Goal: Browse casually: Explore the website without a specific task or goal

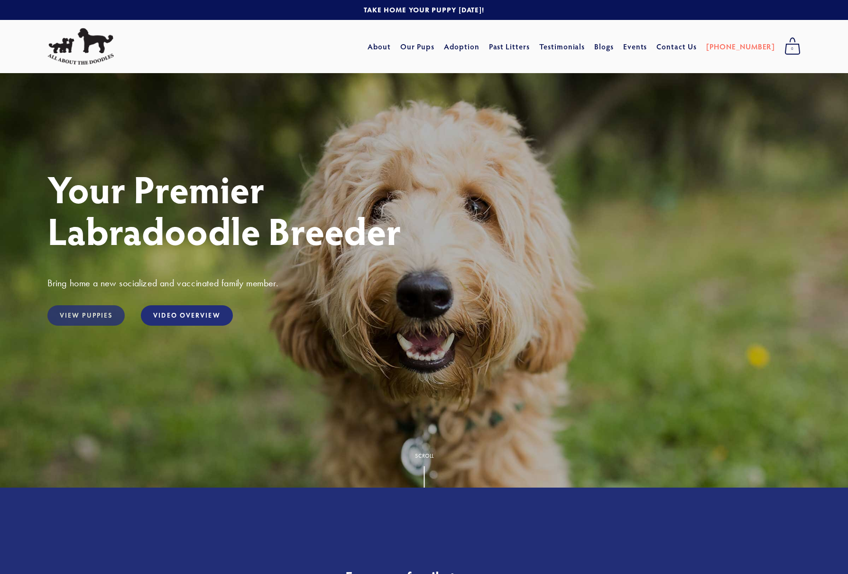
click at [77, 312] on link "View Puppies" at bounding box center [85, 315] width 77 height 20
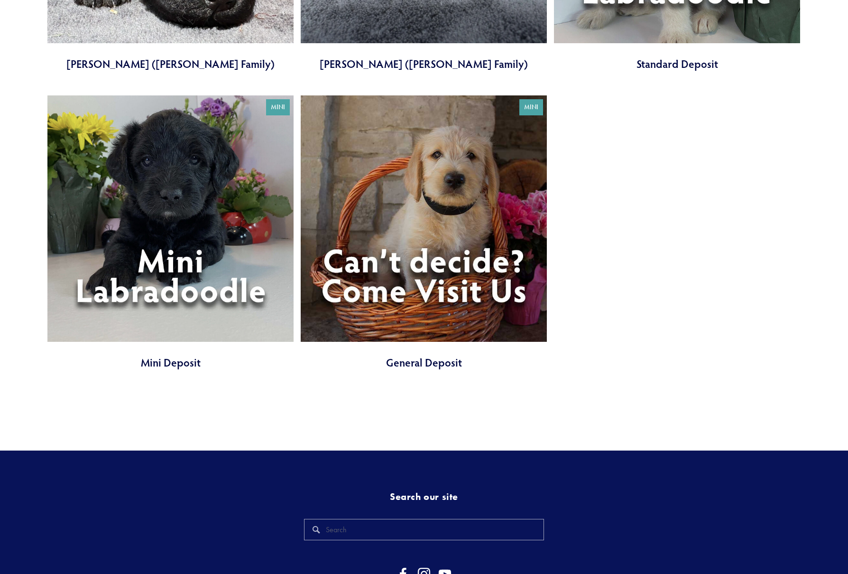
scroll to position [3476, 0]
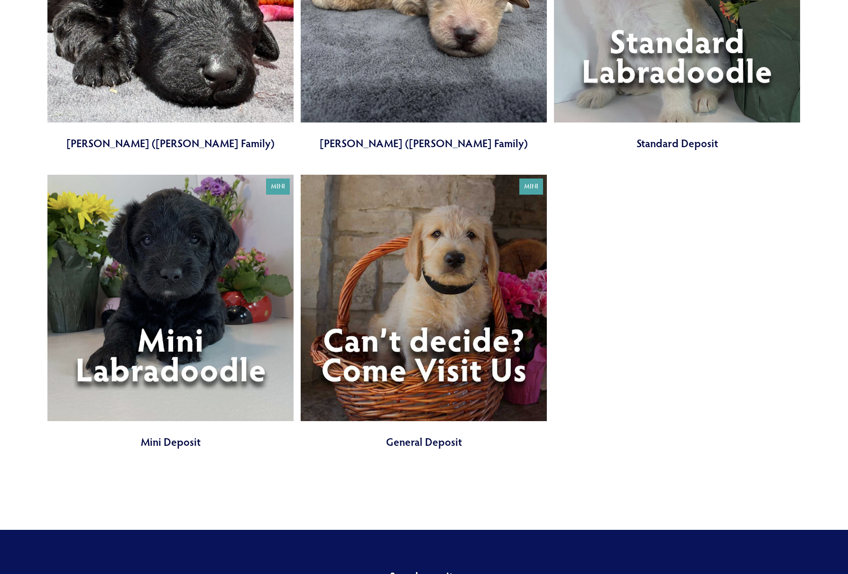
click at [181, 383] on link at bounding box center [170, 312] width 246 height 275
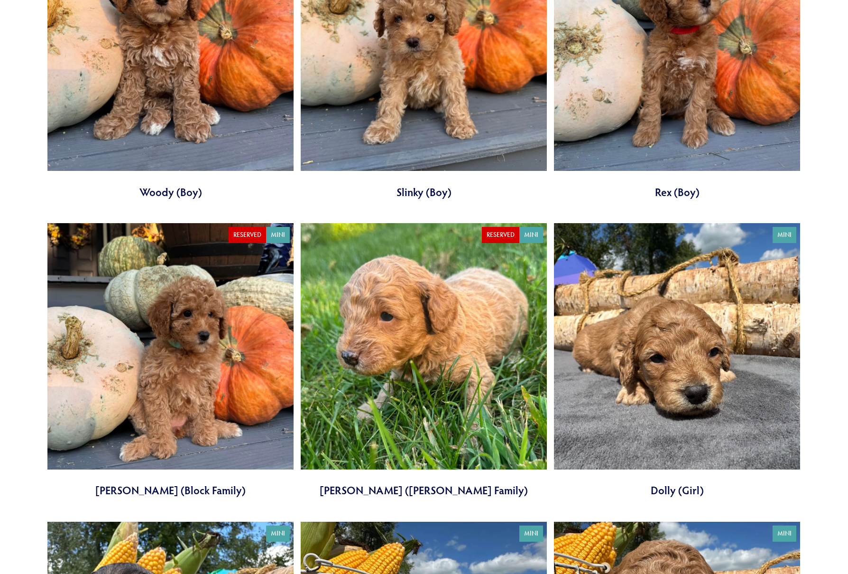
scroll to position [1559, 0]
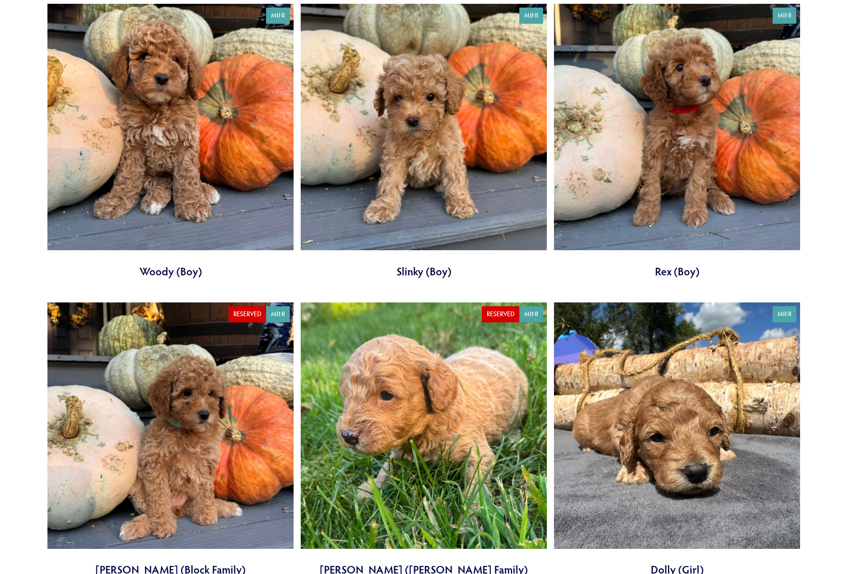
click at [184, 164] on link at bounding box center [170, 141] width 246 height 275
click at [441, 177] on link at bounding box center [424, 141] width 246 height 275
click at [438, 224] on link at bounding box center [424, 141] width 246 height 275
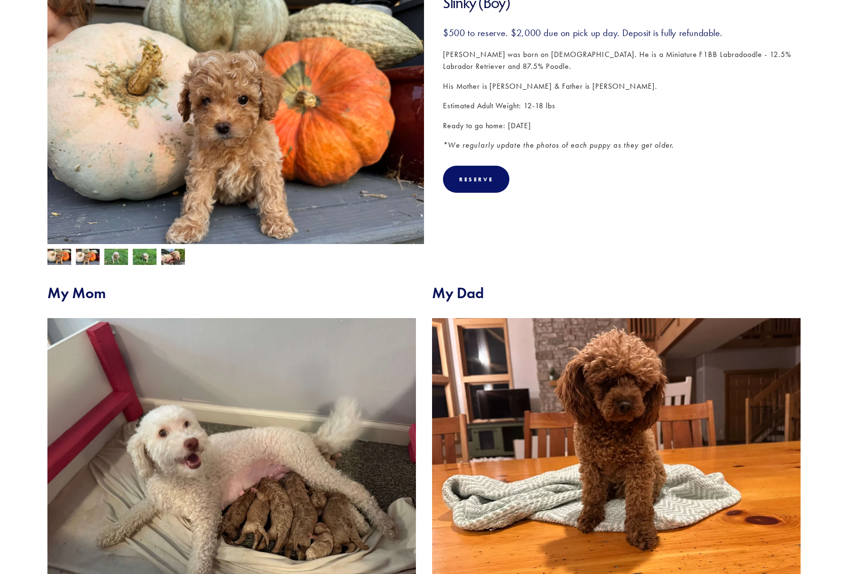
scroll to position [53, 0]
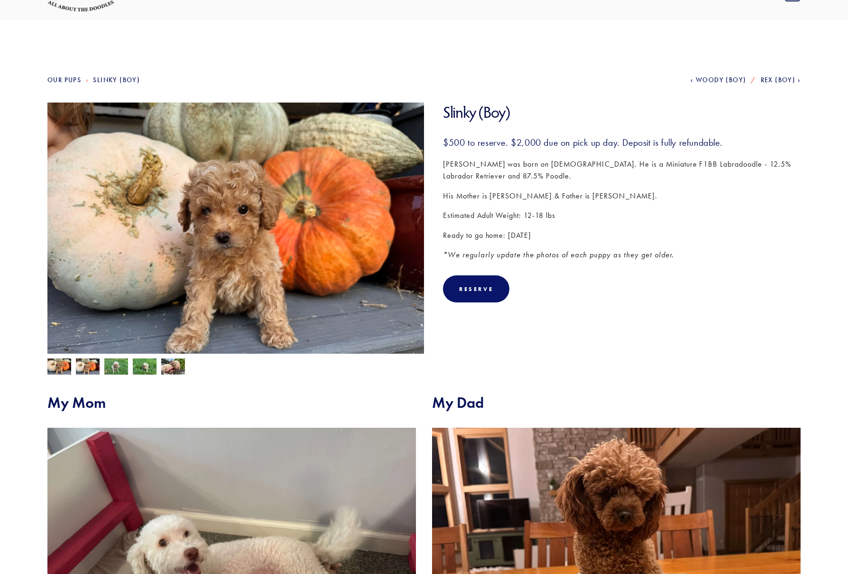
click at [109, 368] on img at bounding box center [116, 367] width 24 height 18
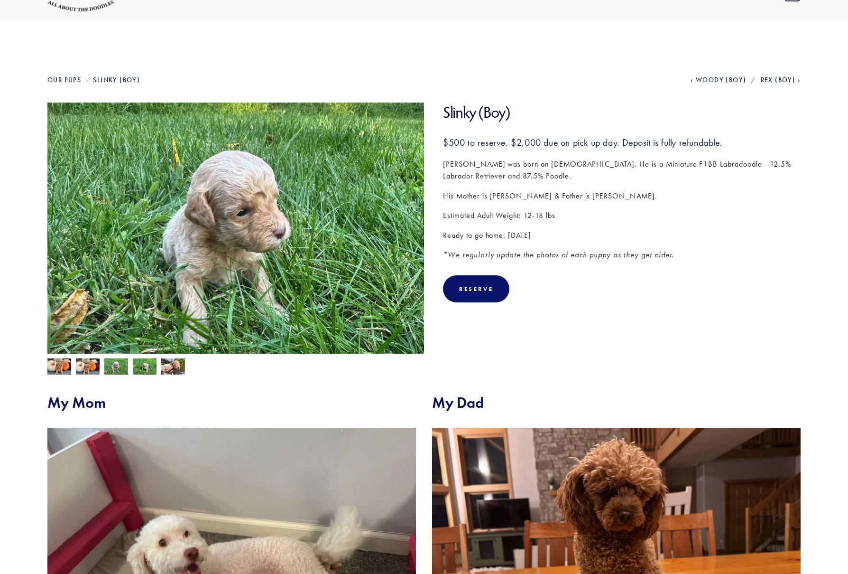
click at [139, 367] on img at bounding box center [145, 367] width 24 height 18
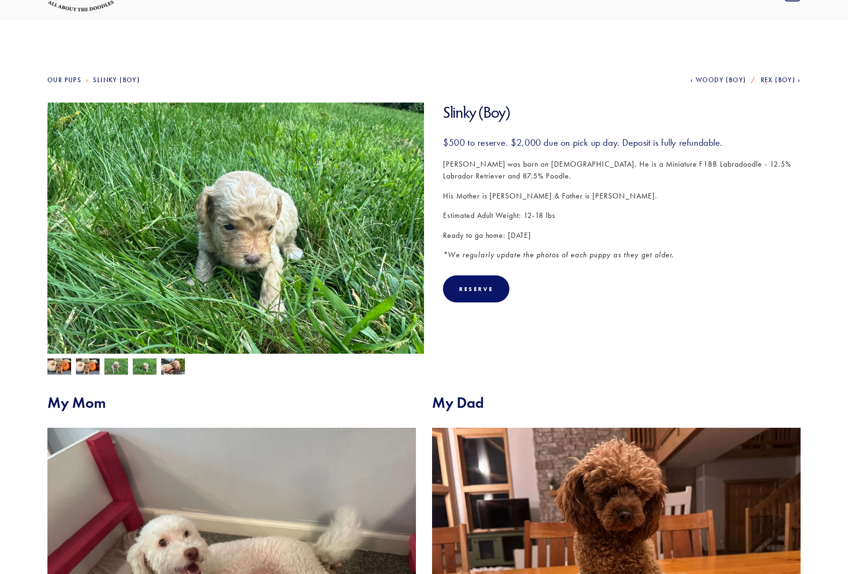
click at [167, 365] on img at bounding box center [173, 367] width 24 height 18
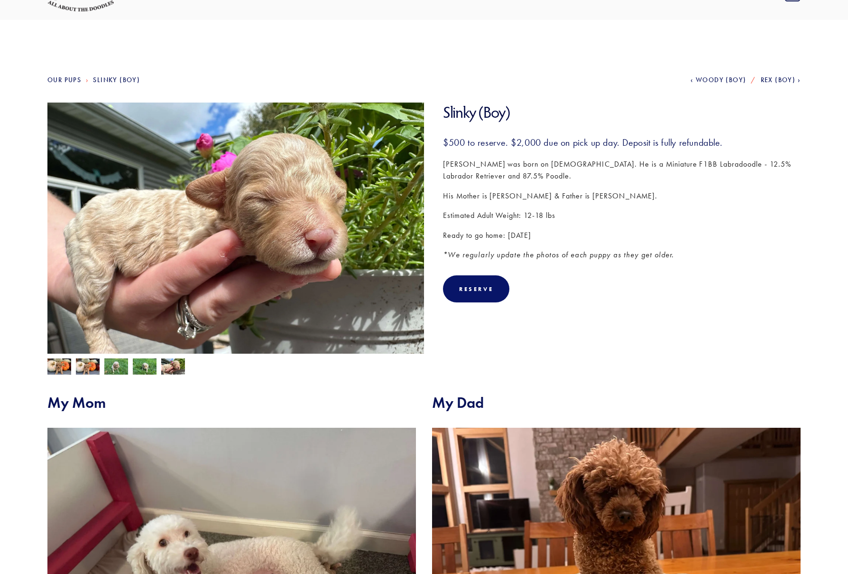
click at [57, 364] on img at bounding box center [59, 367] width 24 height 18
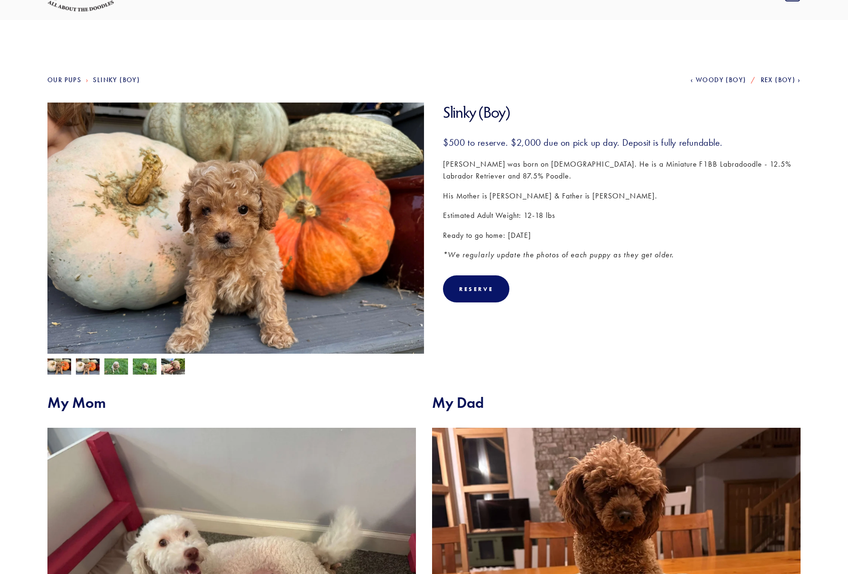
click at [83, 366] on img at bounding box center [88, 366] width 24 height 18
